Goal: Find specific page/section: Find specific page/section

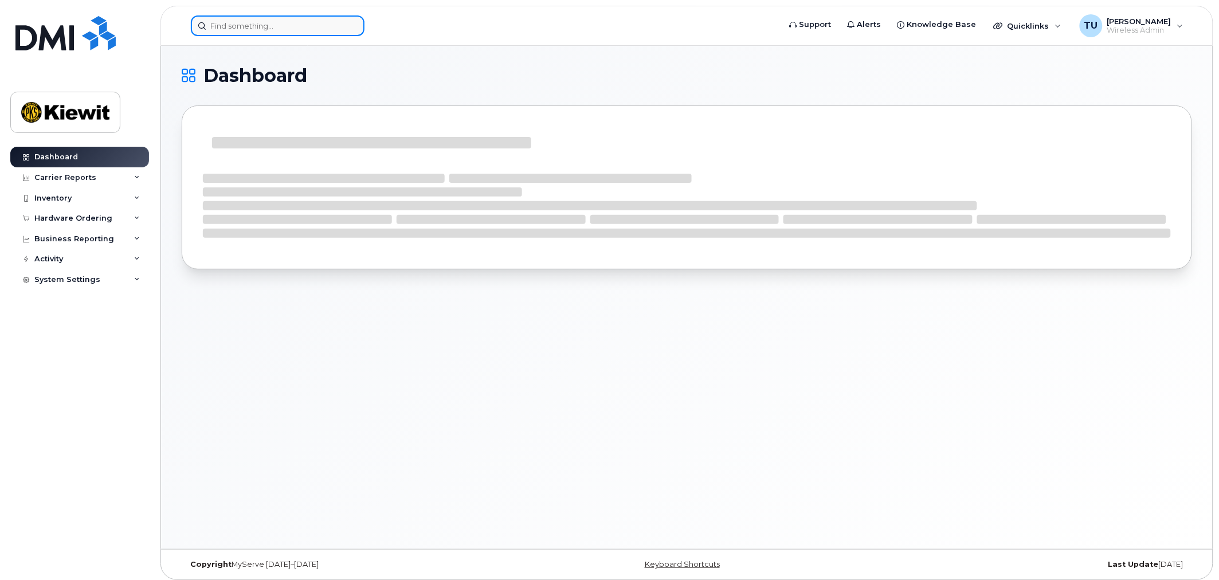
click at [260, 23] on input at bounding box center [278, 25] width 174 height 21
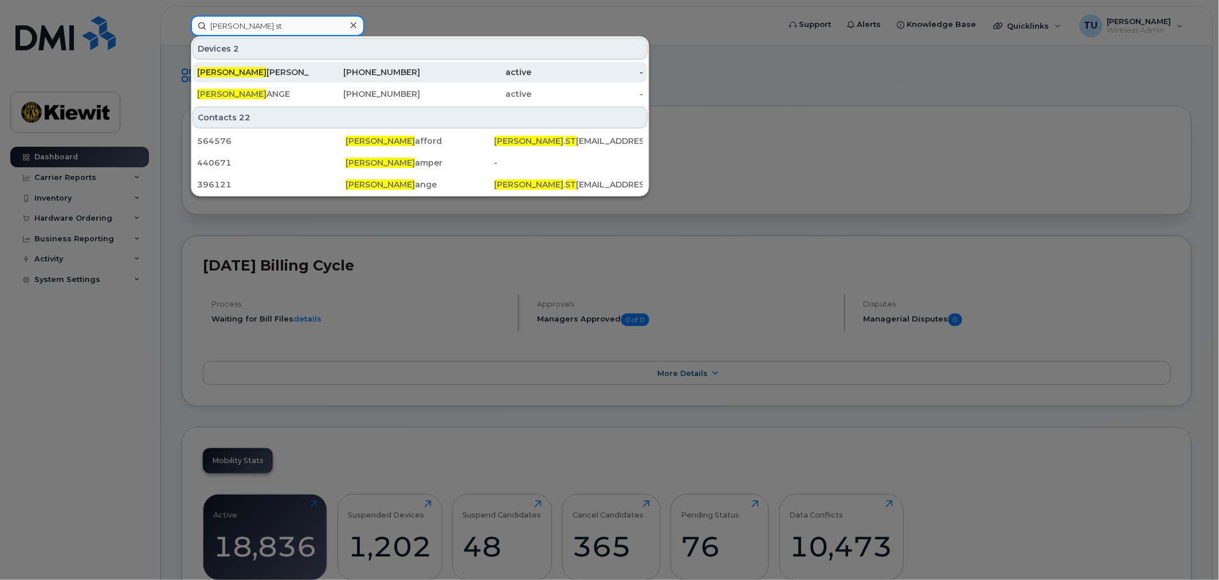
type input "brandon st"
click at [275, 70] on div "BRANDON ST EVENS" at bounding box center [253, 71] width 112 height 11
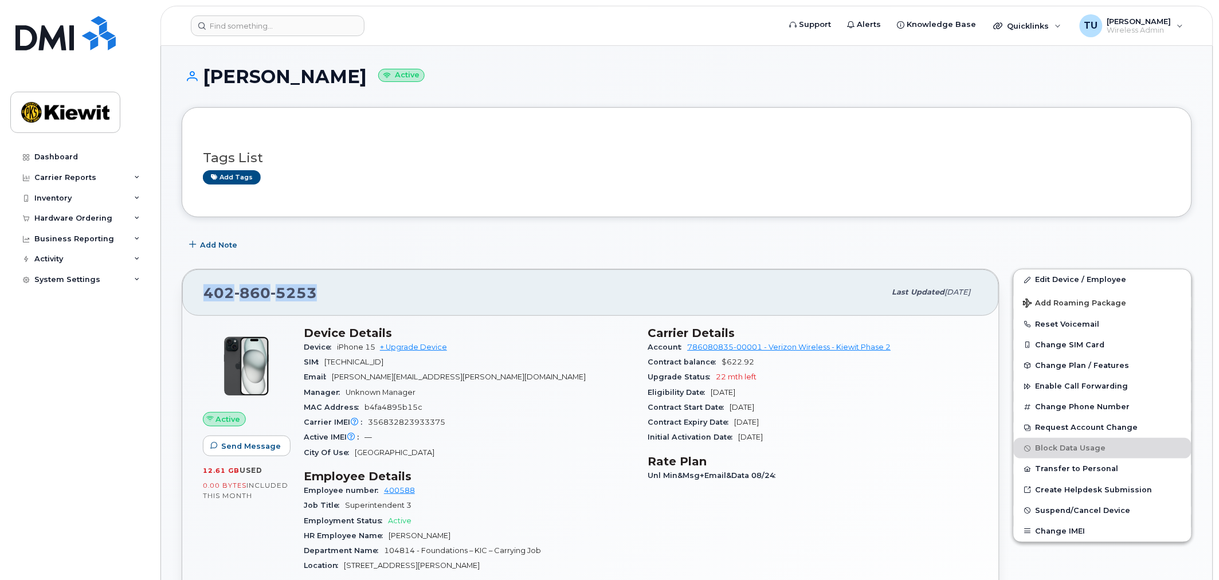
drag, startPoint x: 351, startPoint y: 294, endPoint x: 201, endPoint y: 291, distance: 150.8
click at [201, 291] on div "402 860 5253 Last updated Sep 06, 2025" at bounding box center [590, 292] width 817 height 46
copy span "402 860 5253"
click at [250, 32] on input at bounding box center [278, 25] width 174 height 21
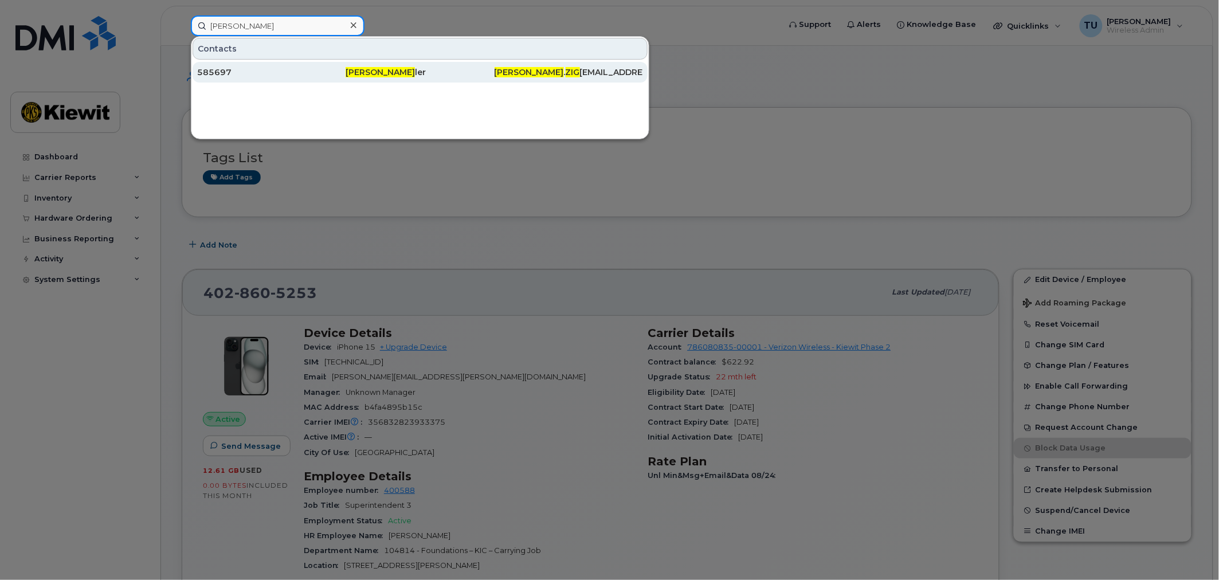
type input "christopher zig"
click at [328, 67] on div "585697" at bounding box center [271, 71] width 148 height 11
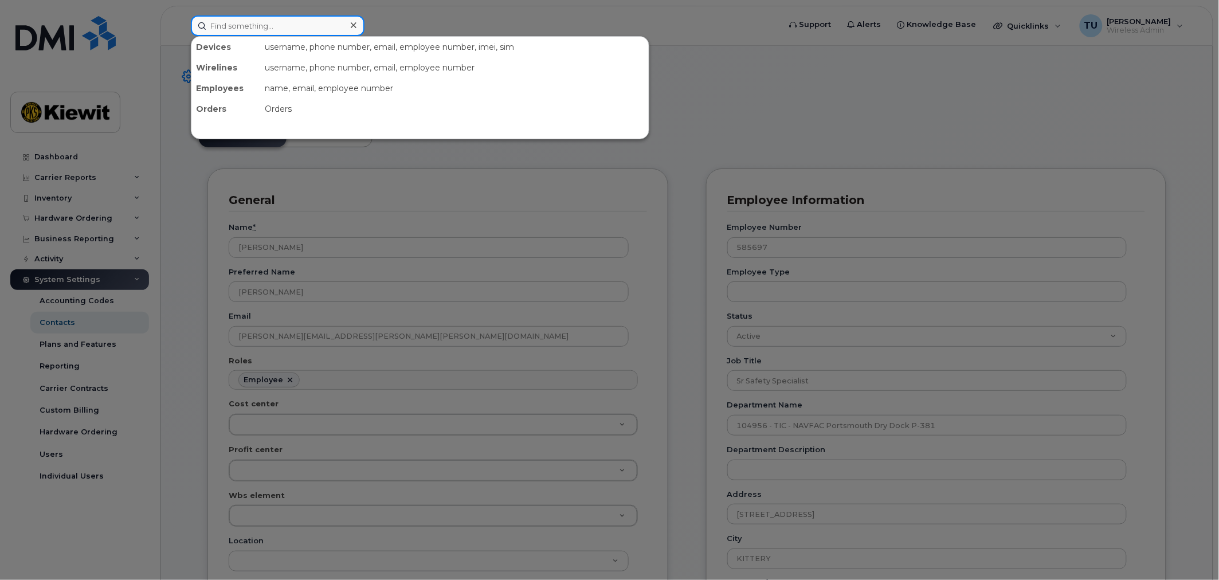
click at [305, 22] on input at bounding box center [278, 25] width 174 height 21
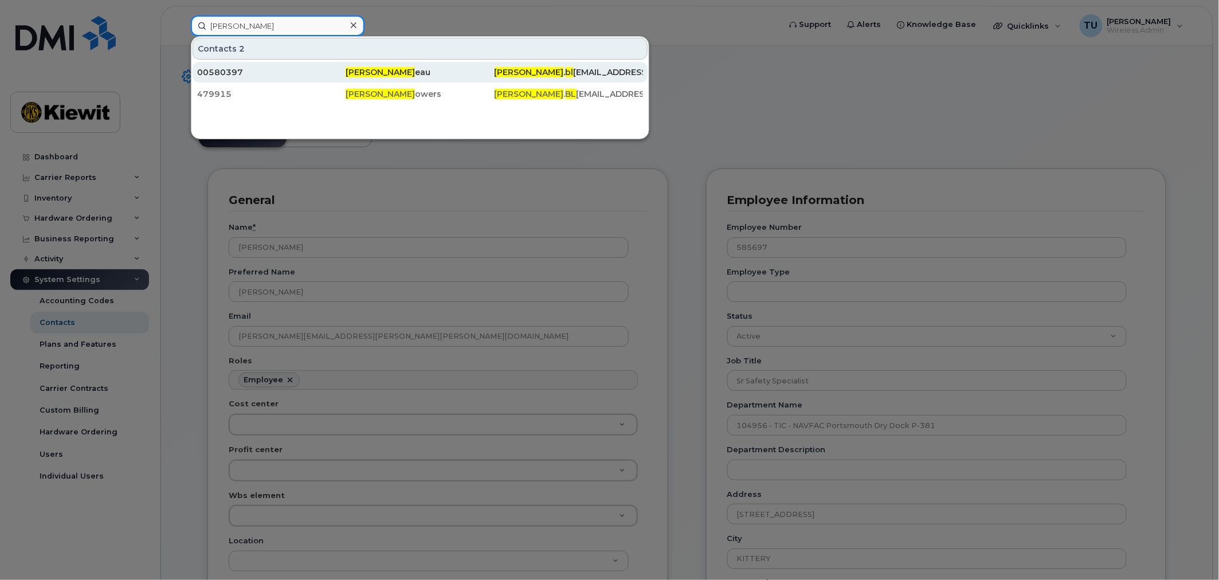
type input "[PERSON_NAME]"
click at [356, 72] on span "Riley Bl" at bounding box center [380, 72] width 69 height 10
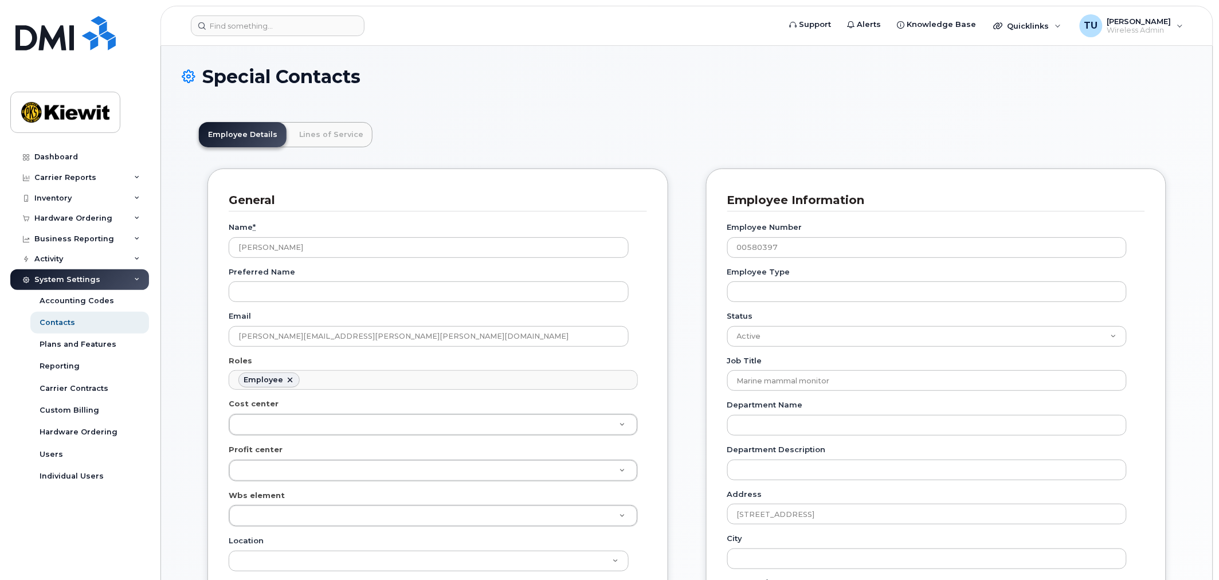
scroll to position [35, 0]
click at [353, 139] on link "Lines of Service" at bounding box center [331, 134] width 83 height 25
